Goal: Information Seeking & Learning: Find specific page/section

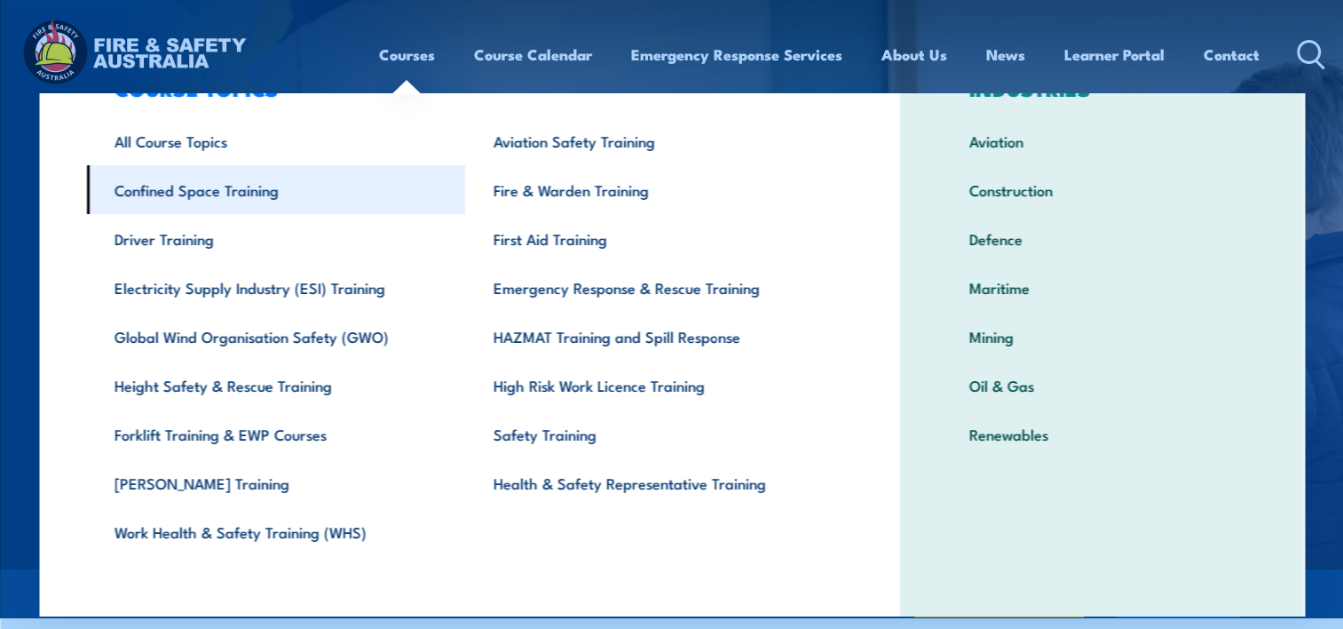
scroll to position [82, 0]
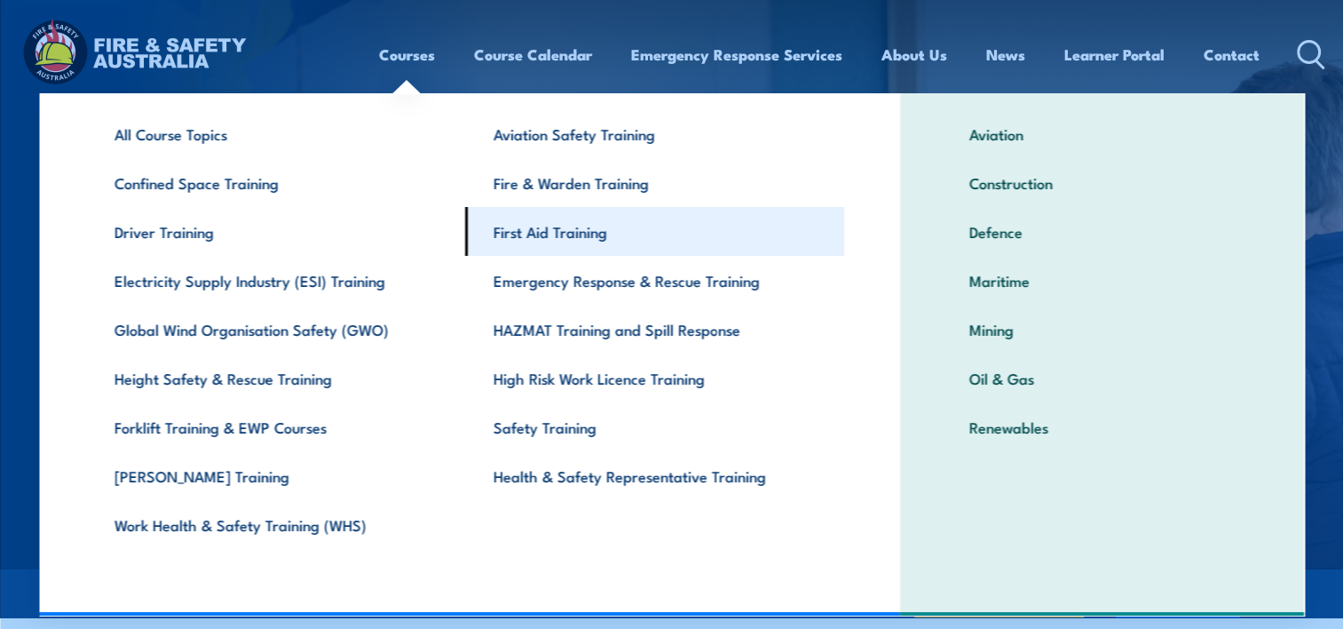
click at [582, 234] on link "First Aid Training" at bounding box center [654, 231] width 379 height 49
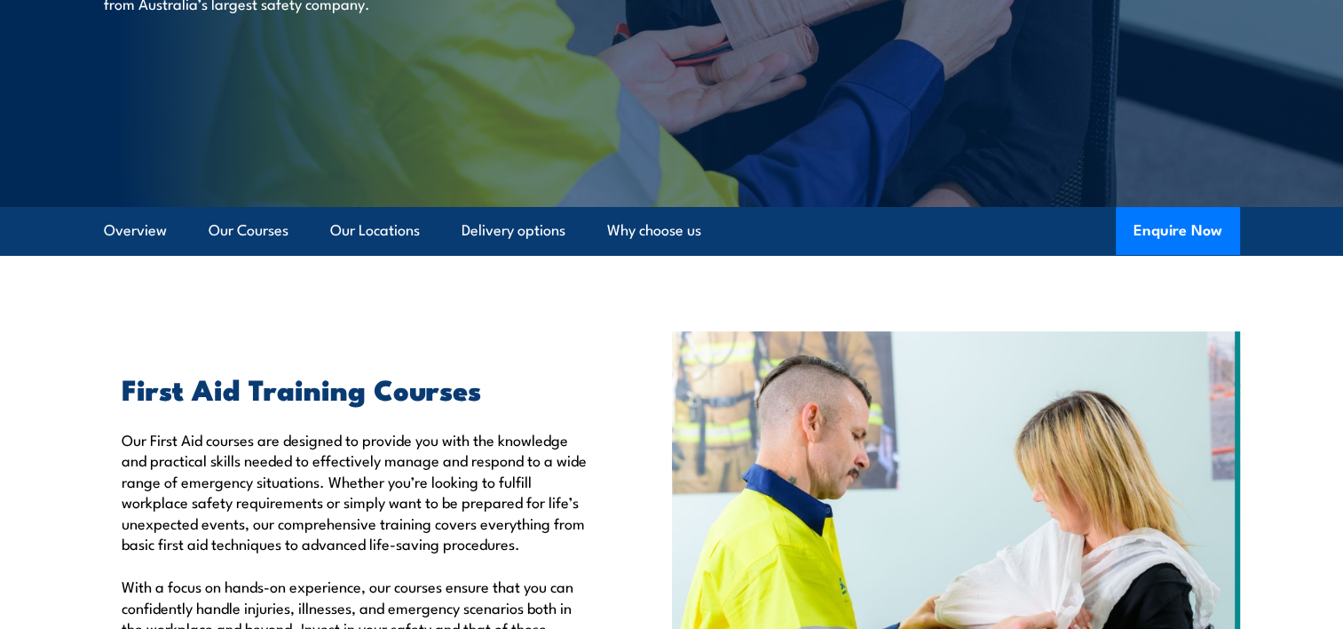
scroll to position [355, 0]
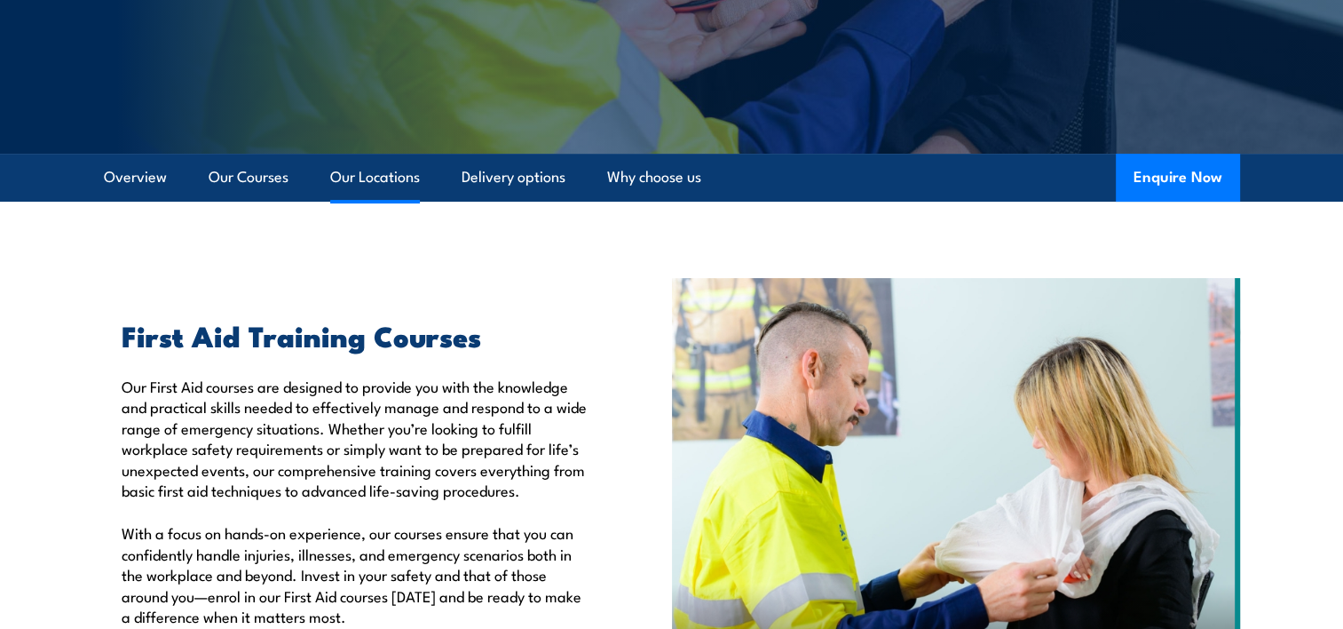
click at [393, 188] on link "Our Locations" at bounding box center [375, 177] width 90 height 47
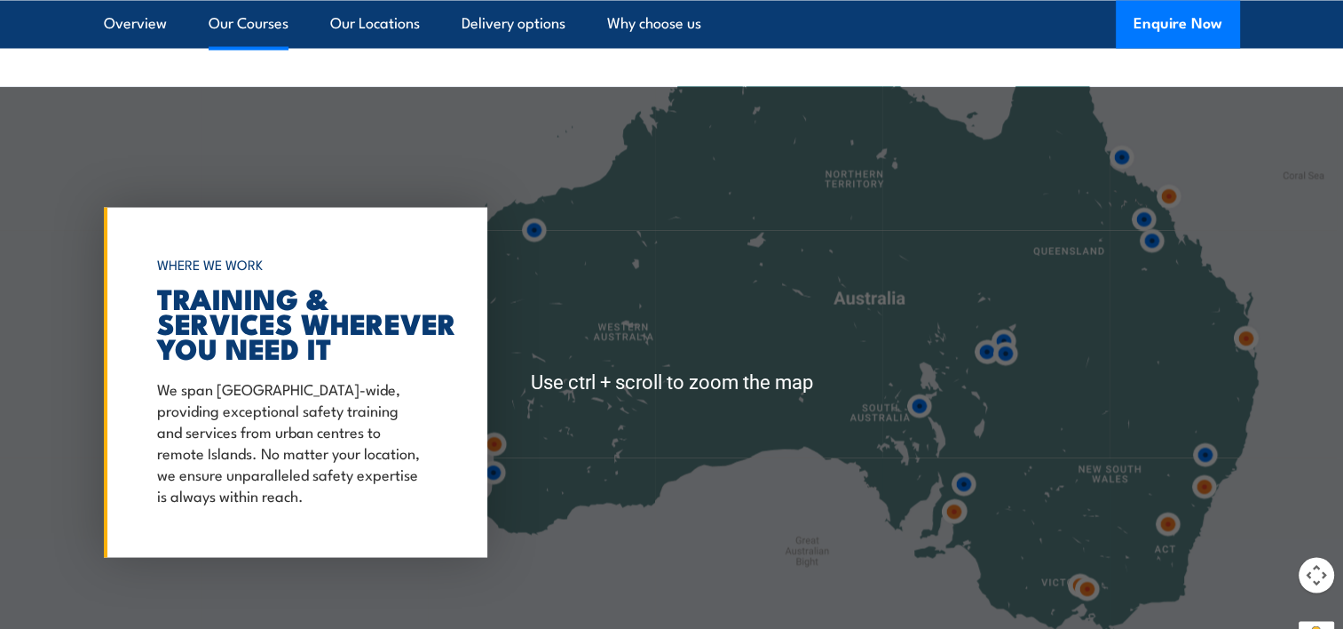
scroll to position [3338, 0]
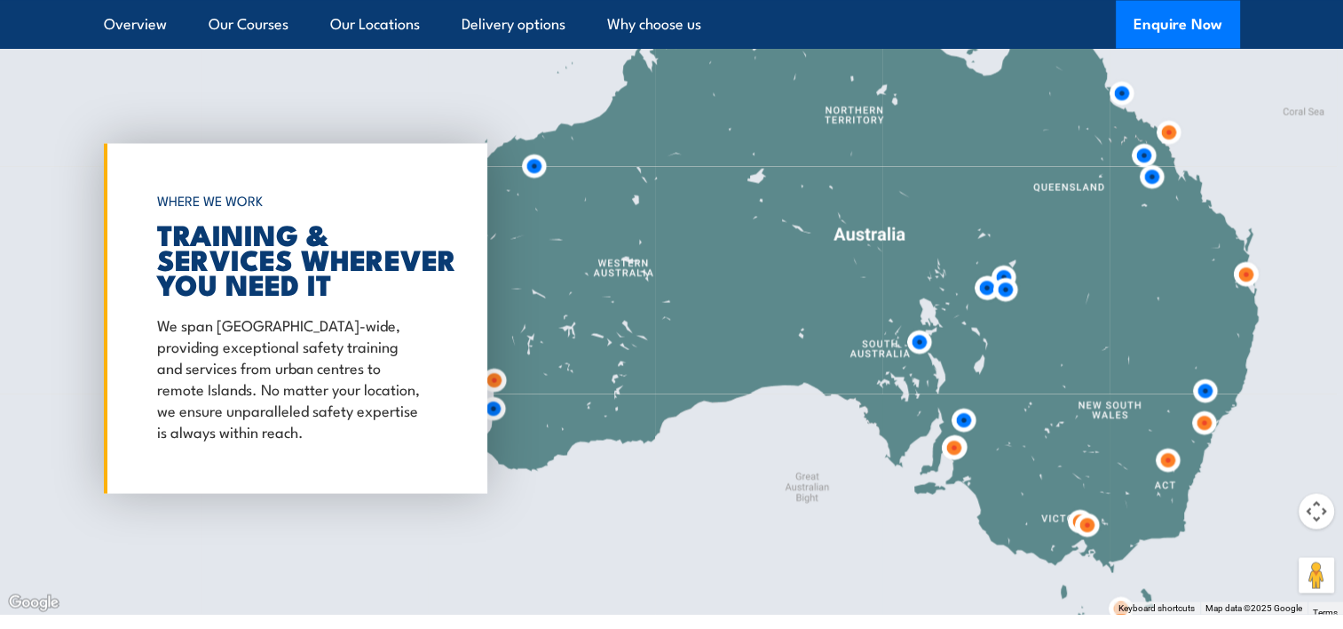
click at [1165, 128] on img at bounding box center [1168, 131] width 33 height 33
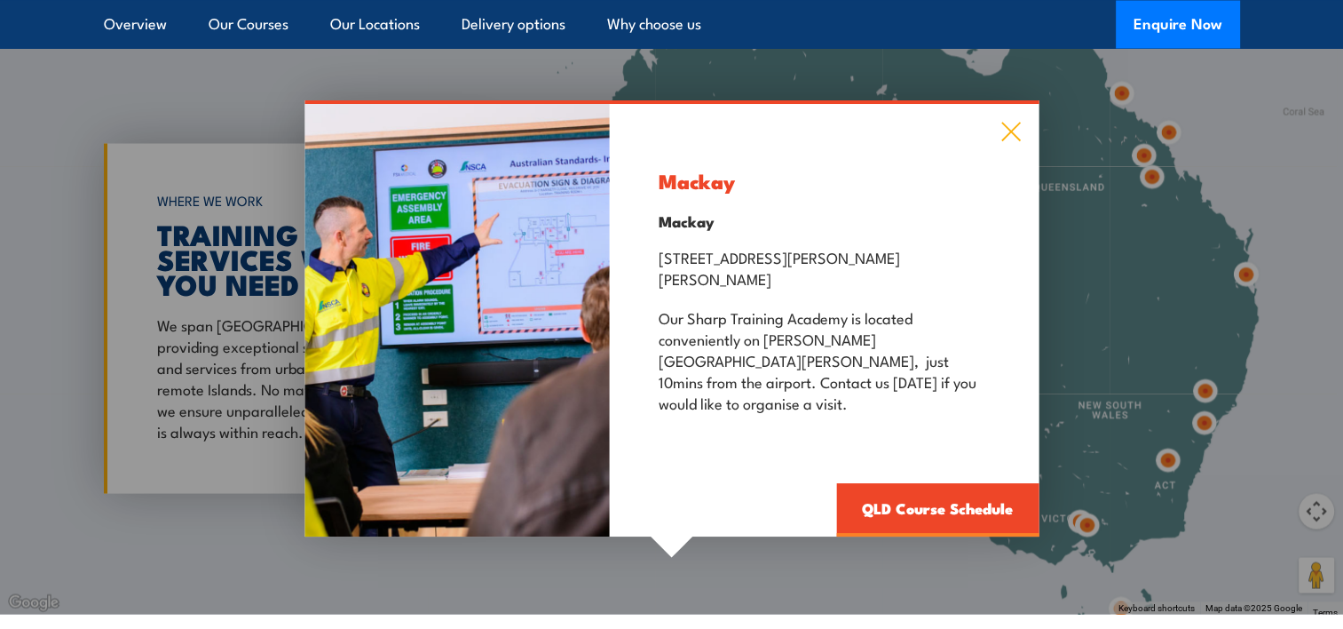
click at [1009, 141] on icon at bounding box center [1011, 132] width 20 height 20
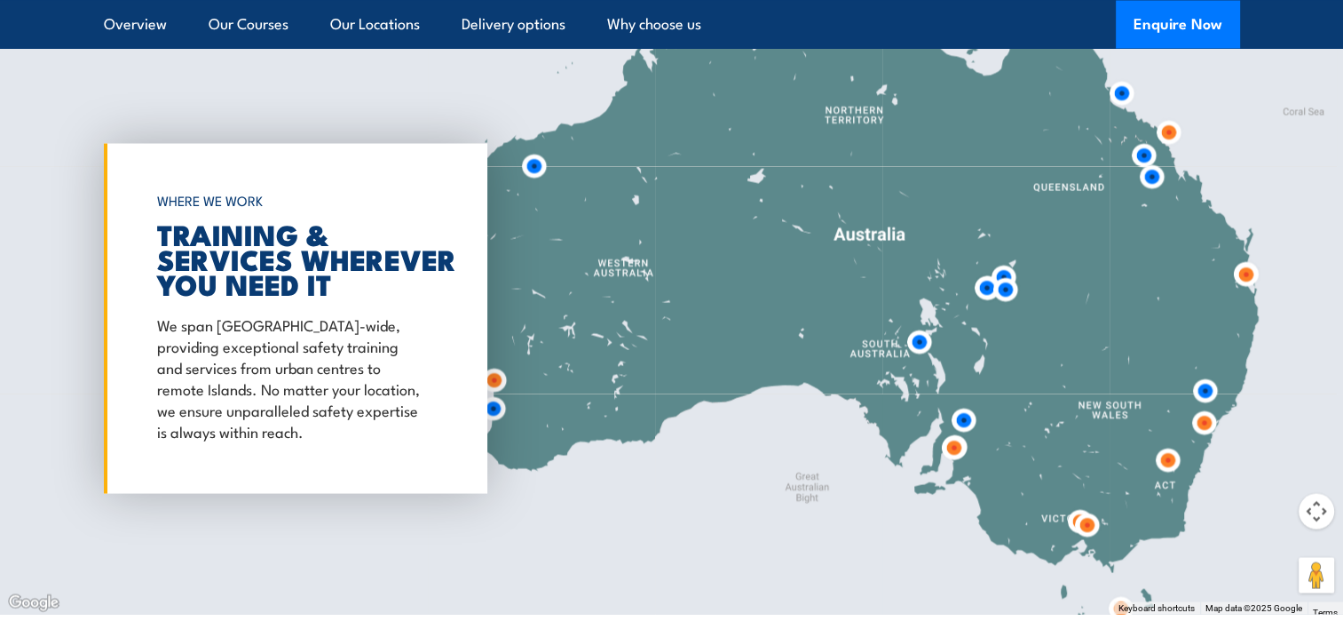
click at [1122, 91] on img at bounding box center [1121, 92] width 33 height 33
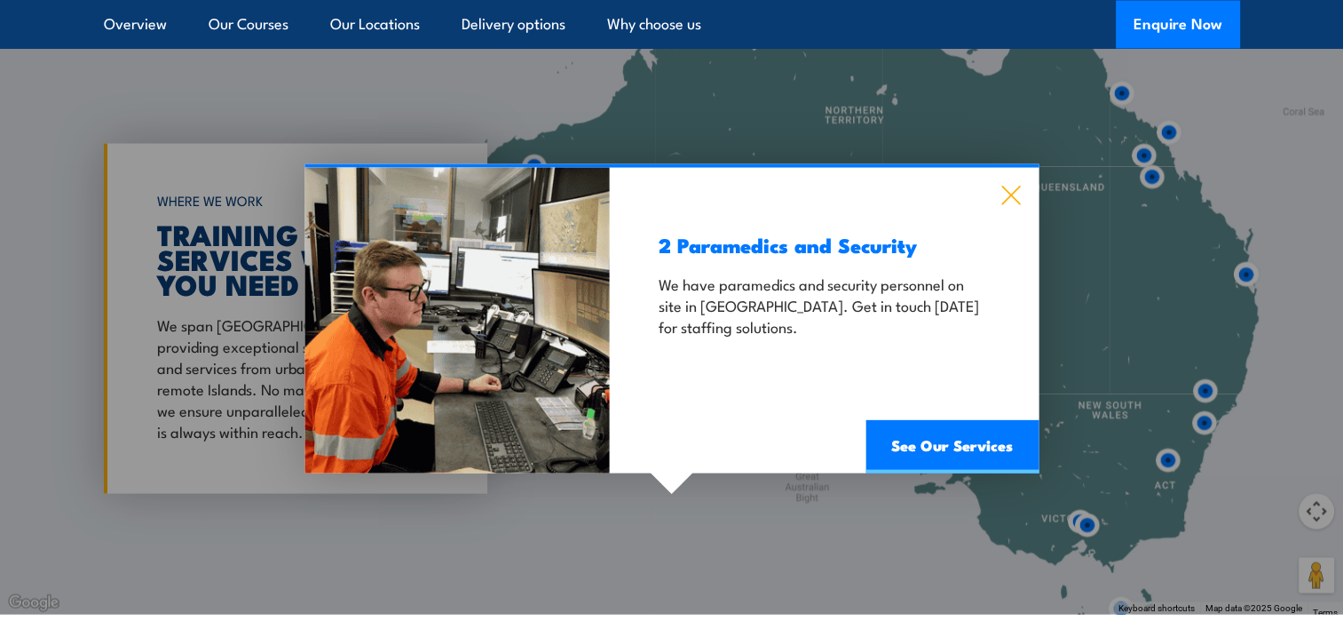
click at [1016, 189] on icon at bounding box center [1011, 195] width 20 height 20
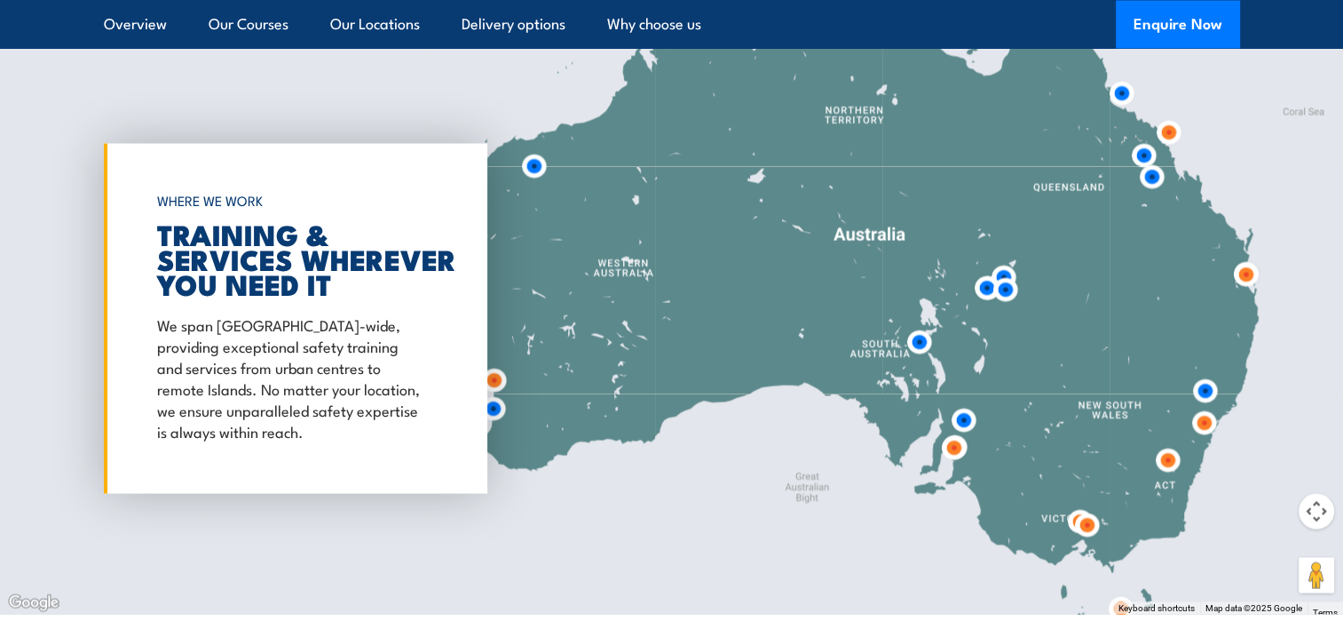
click at [1140, 149] on img at bounding box center [1144, 155] width 33 height 33
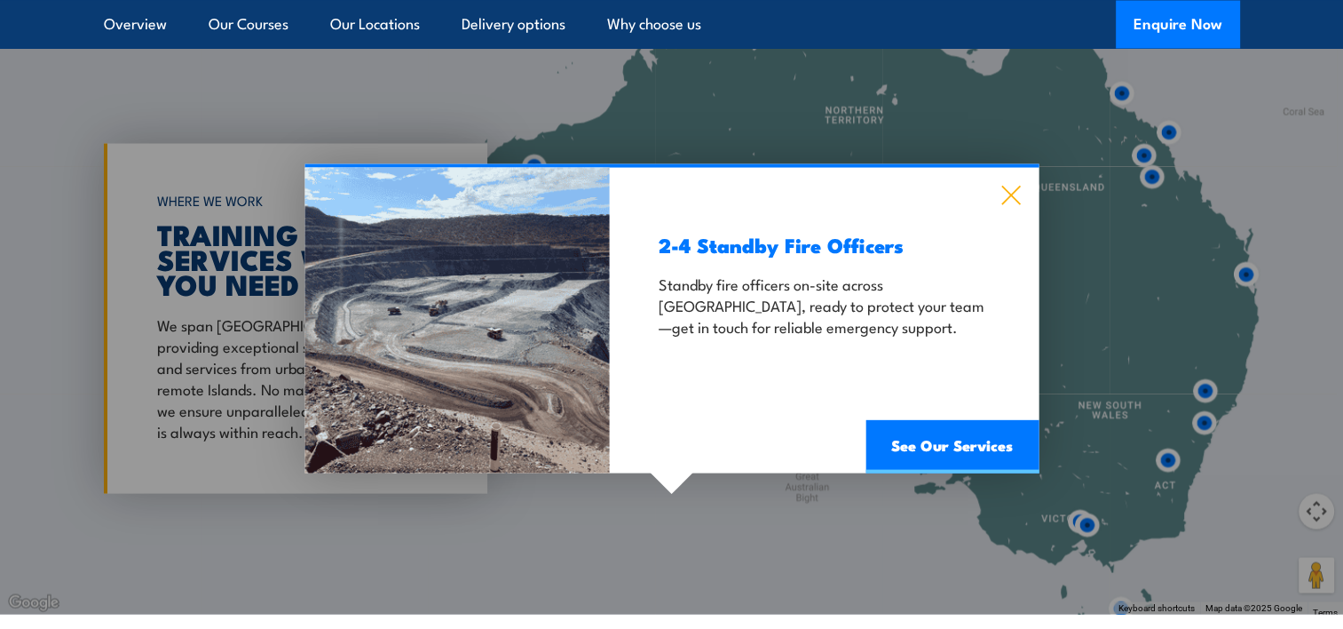
click at [1018, 196] on icon at bounding box center [1011, 195] width 20 height 20
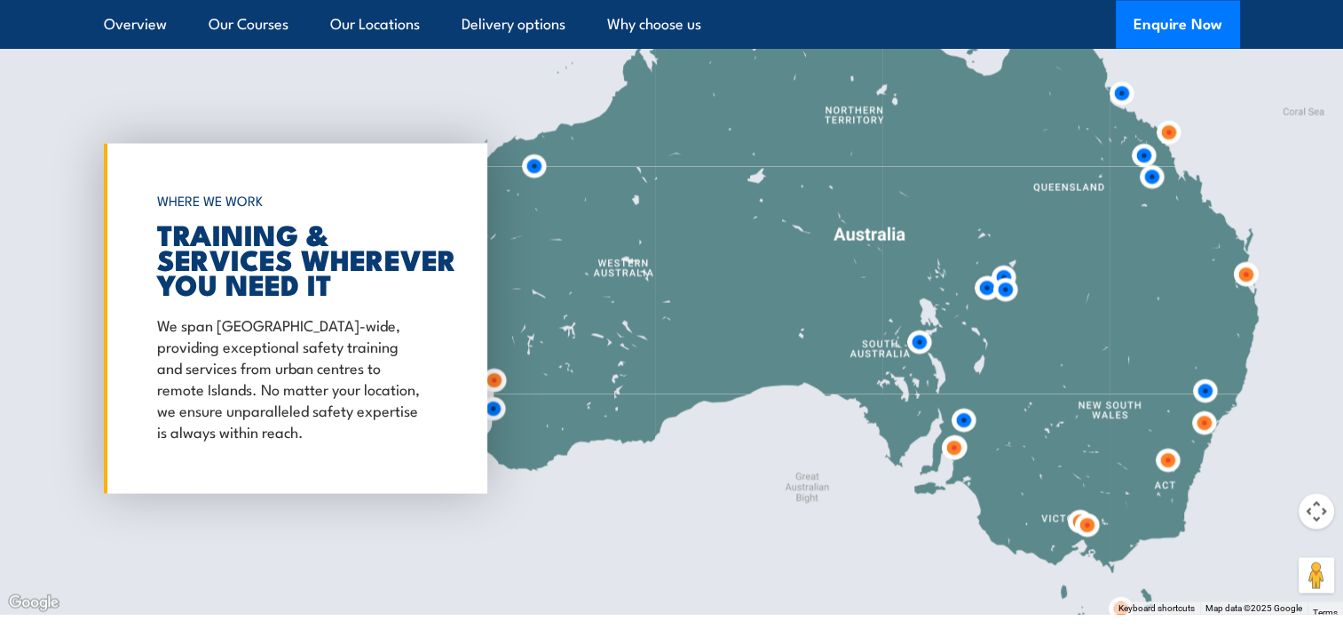
click at [1115, 88] on img at bounding box center [1121, 92] width 33 height 33
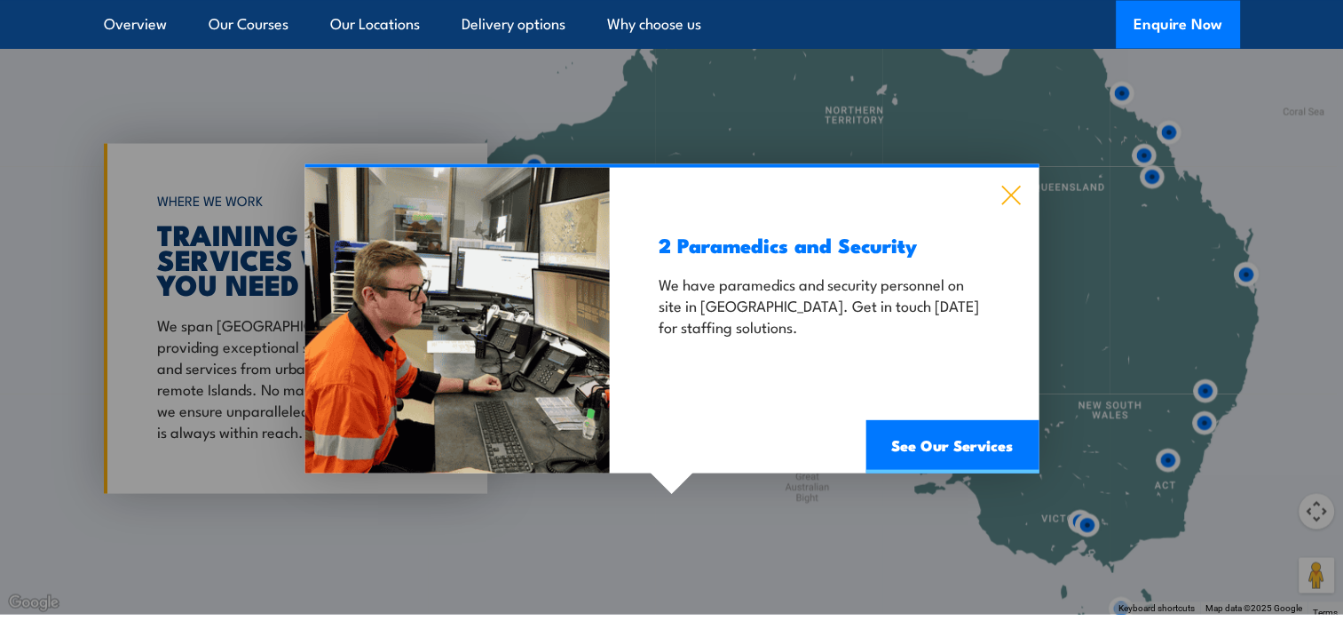
click at [1007, 194] on icon at bounding box center [1011, 195] width 20 height 20
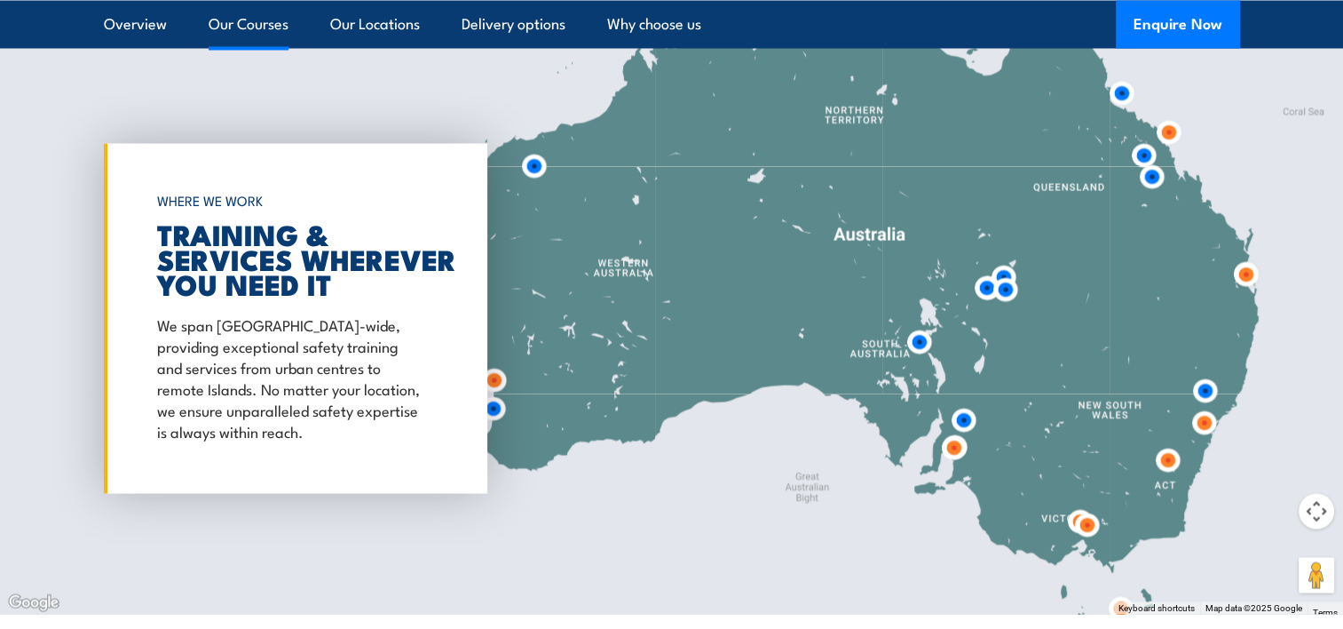
scroll to position [3360, 0]
